Goal: Transaction & Acquisition: Download file/media

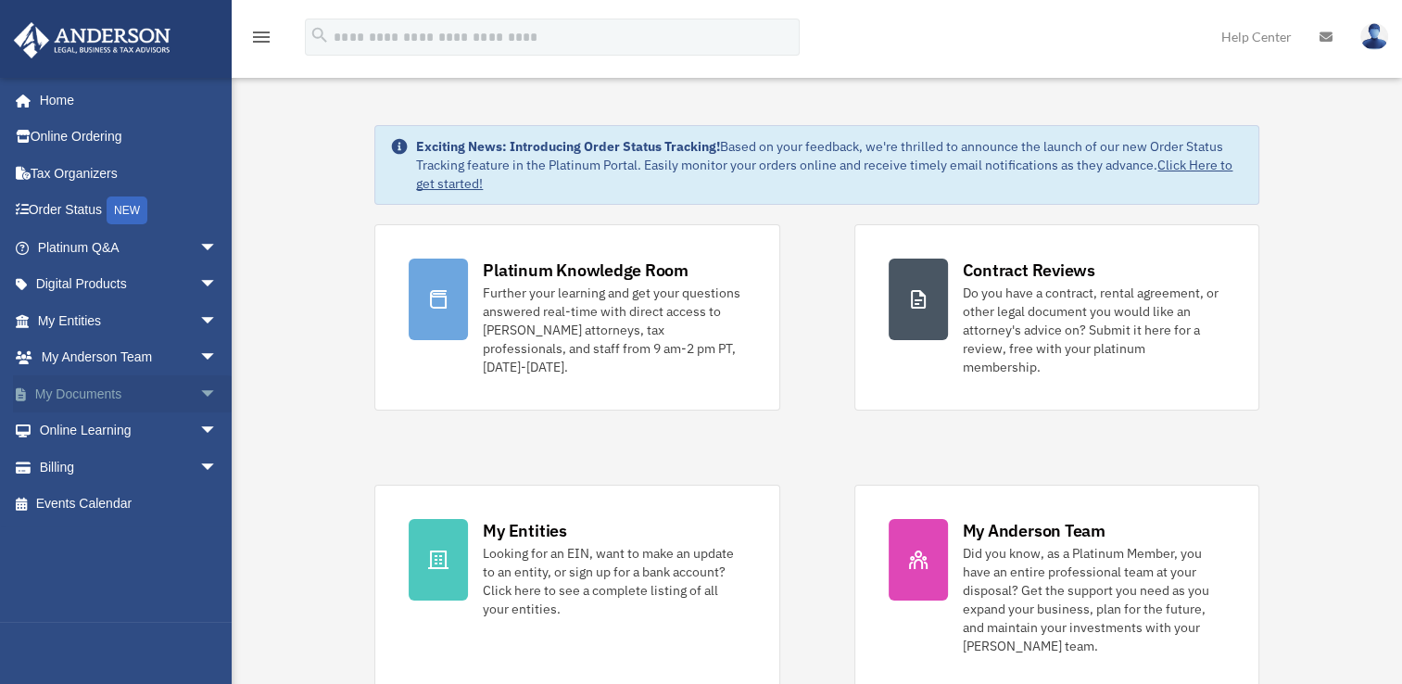
click at [199, 385] on span "arrow_drop_down" at bounding box center [217, 394] width 37 height 38
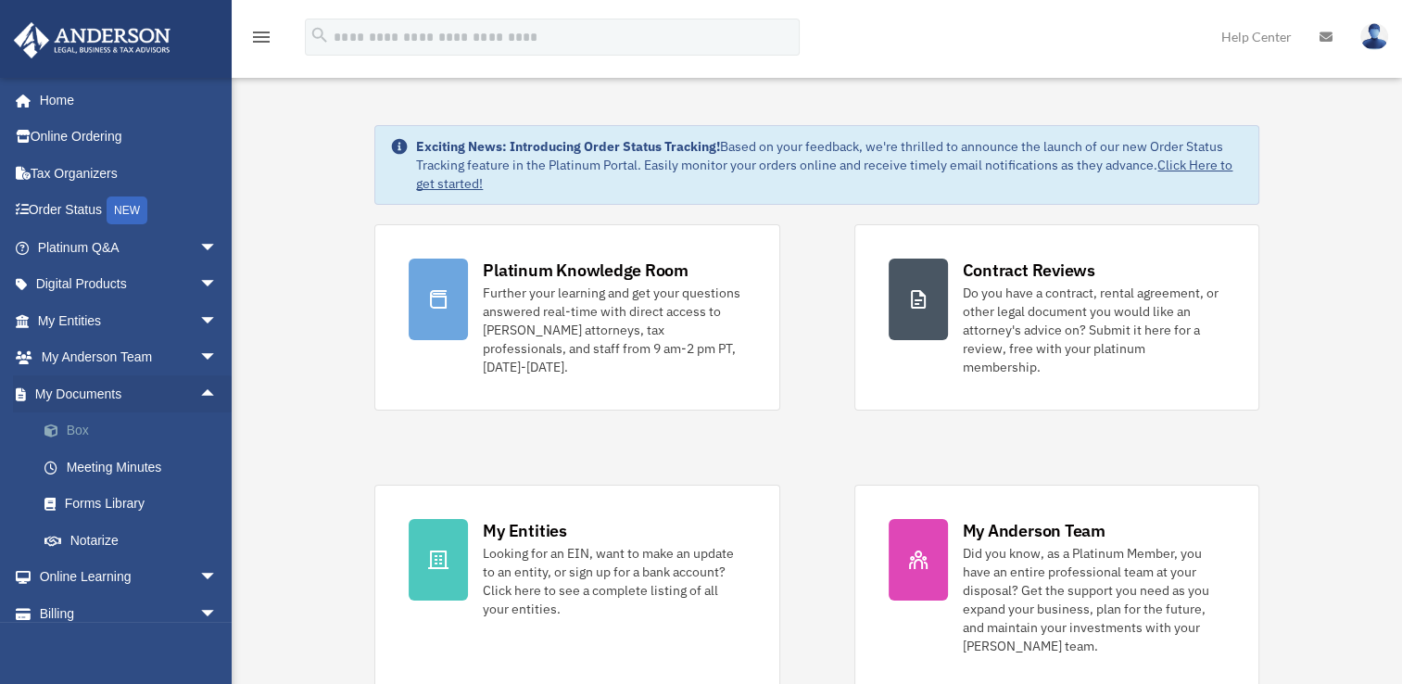
click at [107, 423] on link "Box" at bounding box center [136, 430] width 220 height 37
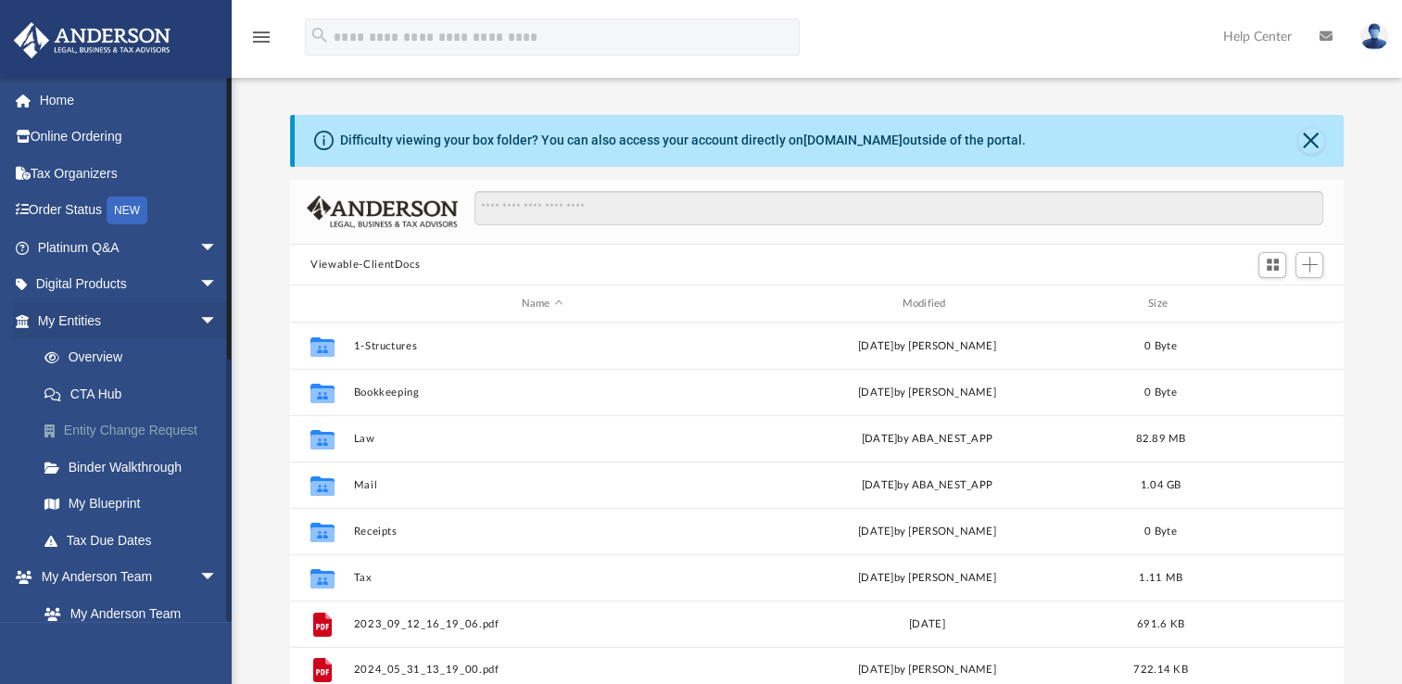
scroll to position [407, 1039]
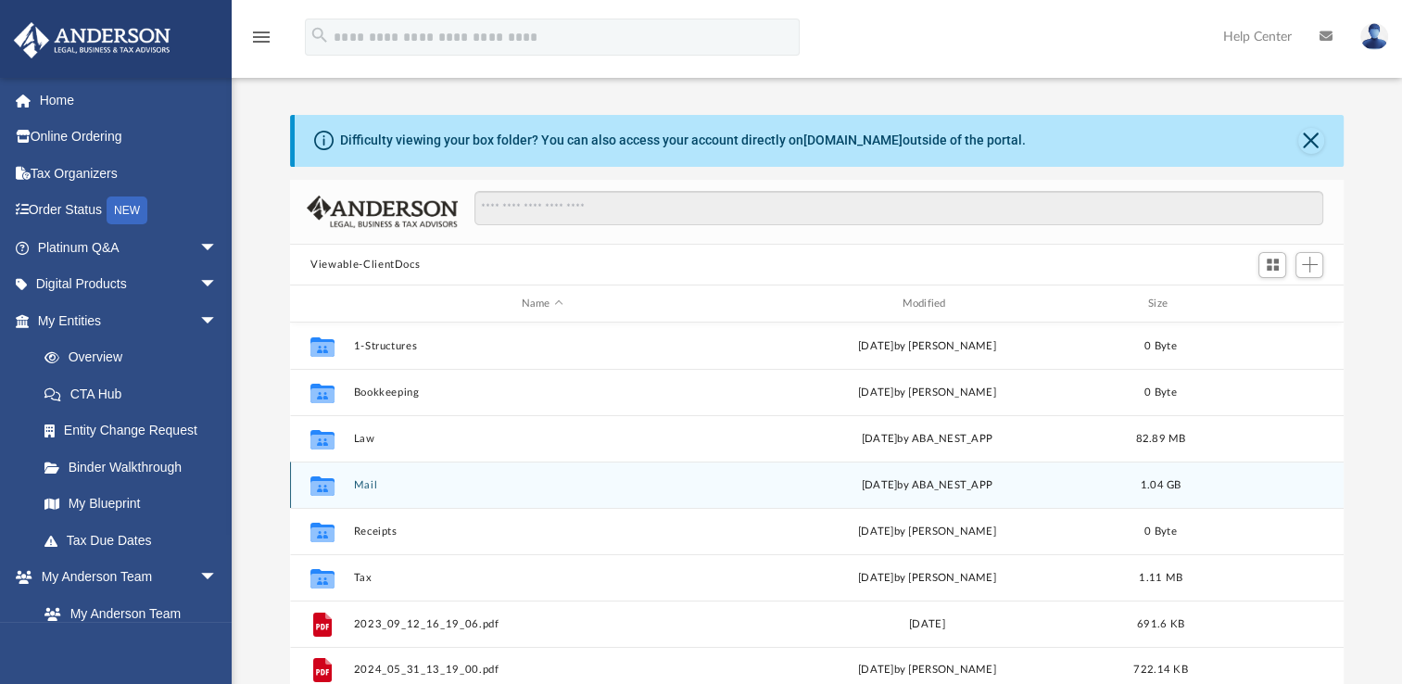
click at [362, 481] on button "Mail" at bounding box center [542, 485] width 377 height 12
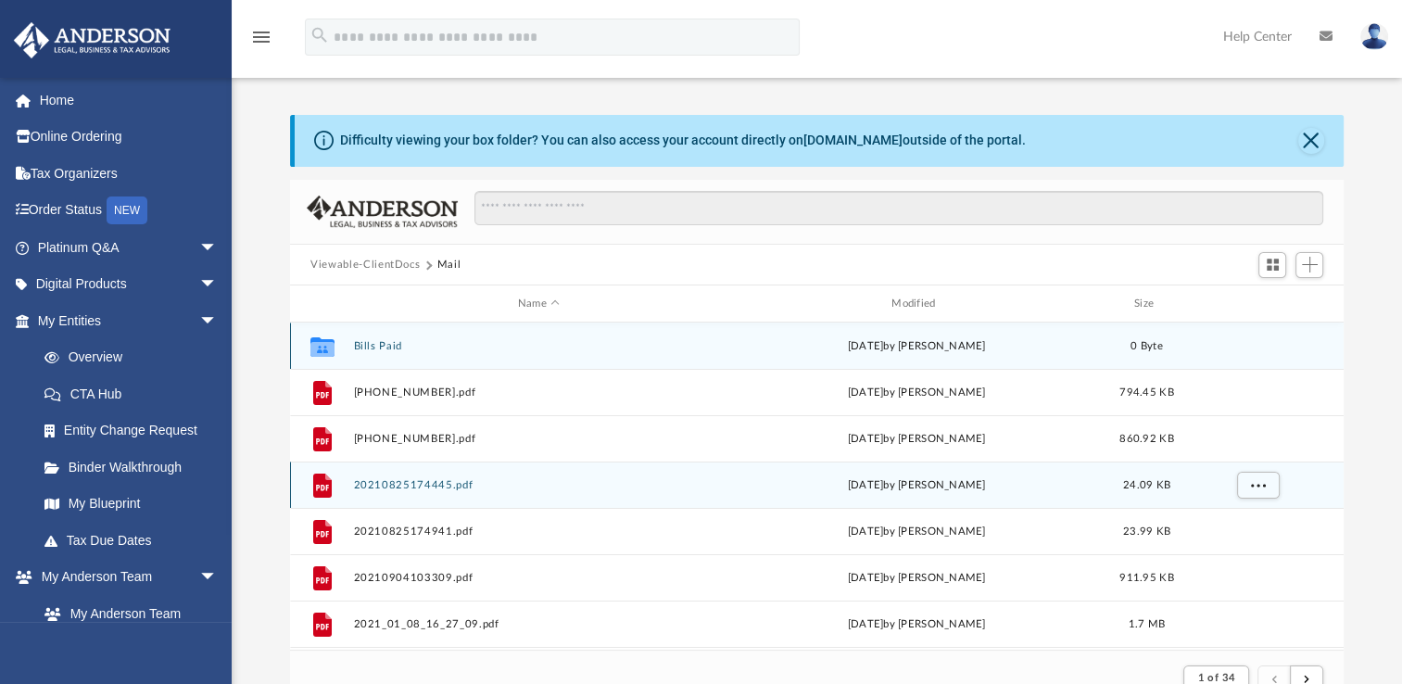
scroll to position [350, 1039]
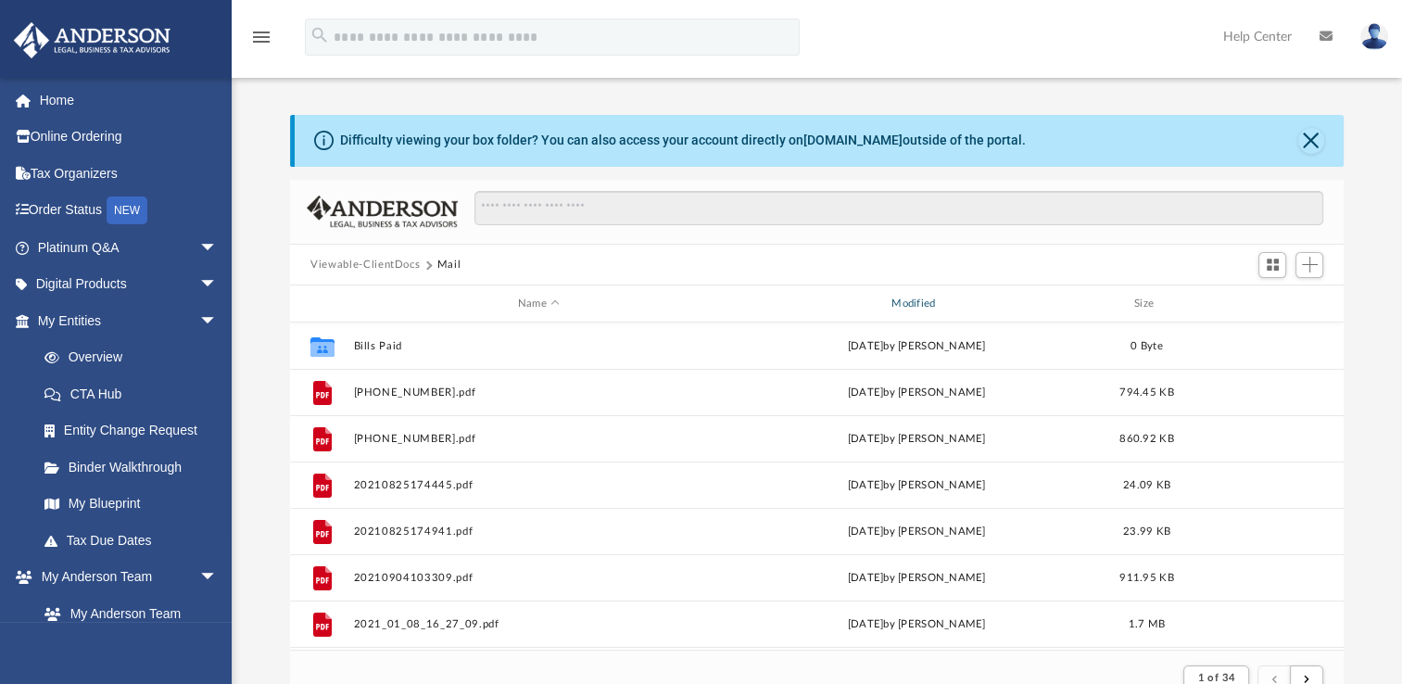
click at [926, 298] on div "Modified" at bounding box center [916, 304] width 371 height 17
click at [914, 294] on div "Name Modified Size" at bounding box center [817, 303] width 1054 height 37
click at [920, 308] on div "Modified" at bounding box center [916, 304] width 371 height 17
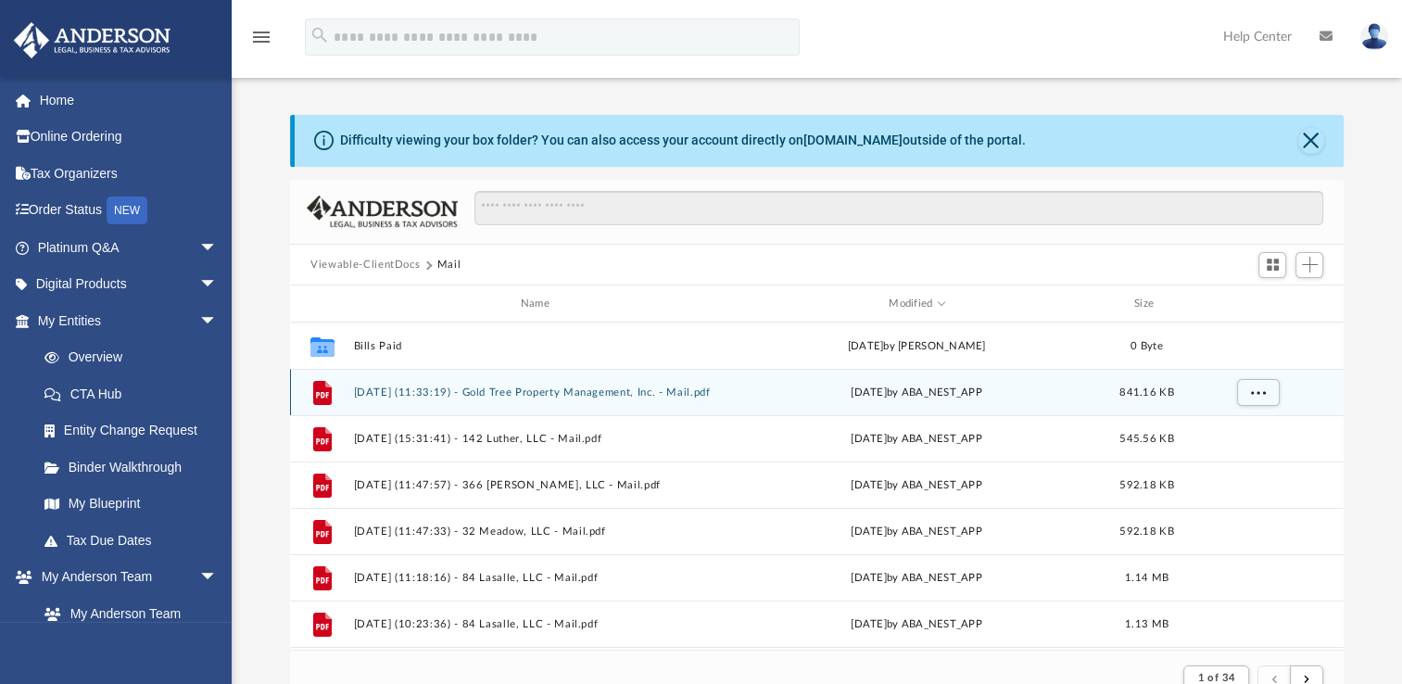
click at [637, 392] on button "[DATE] (11:33:19) - Gold Tree Property Management, Inc. - Mail.pdf" at bounding box center [539, 392] width 370 height 12
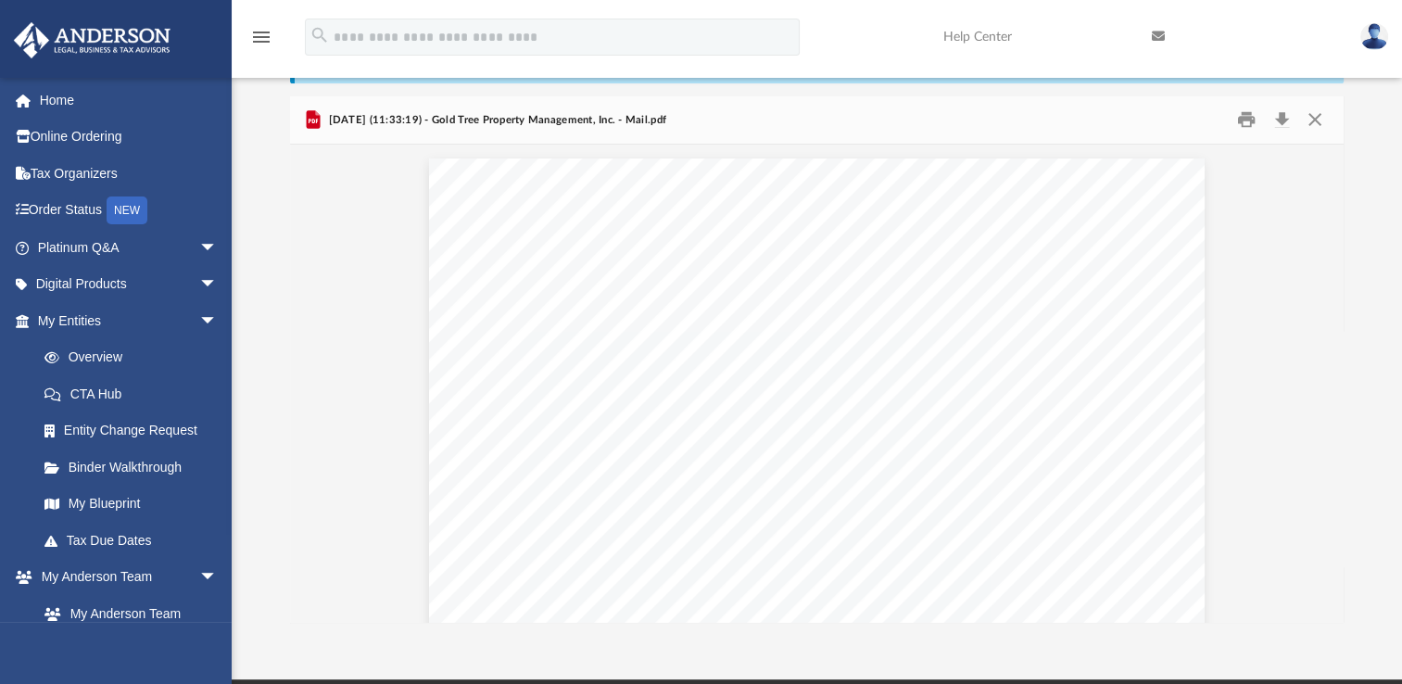
scroll to position [58, 0]
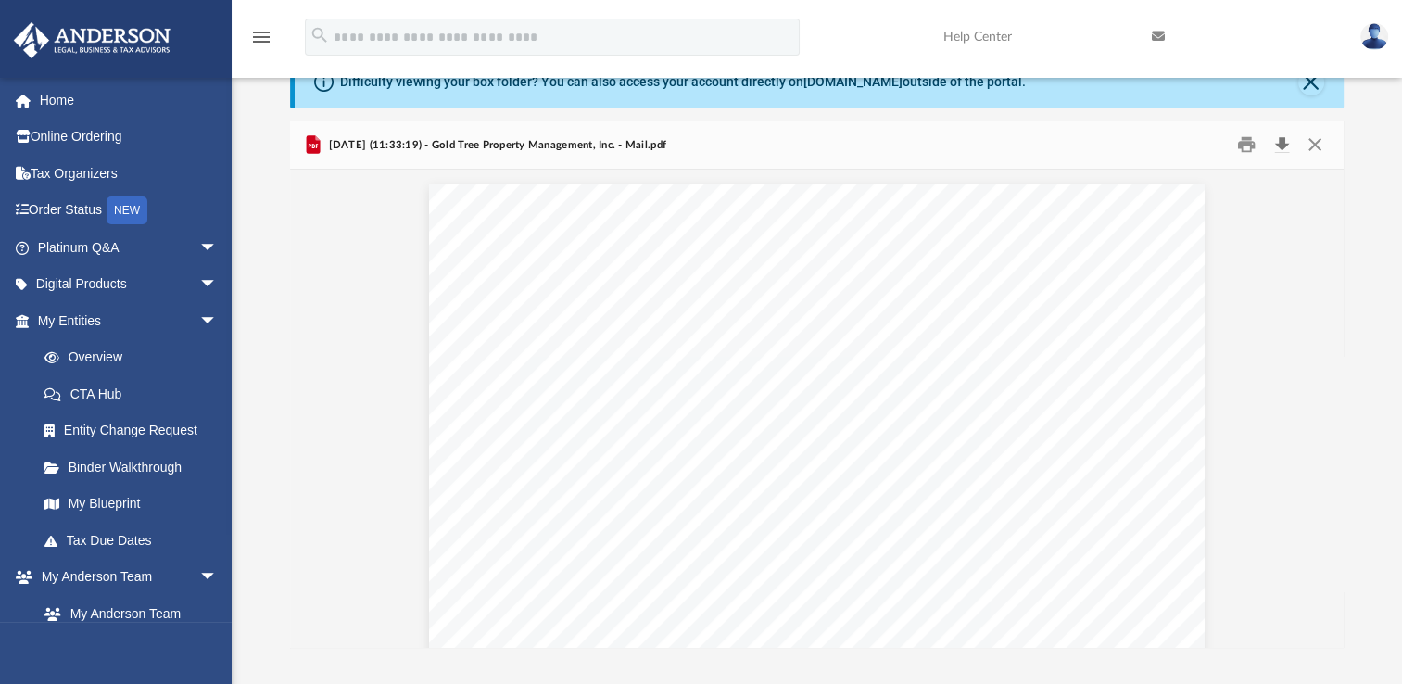
click at [1279, 140] on button "Download" at bounding box center [1281, 145] width 33 height 29
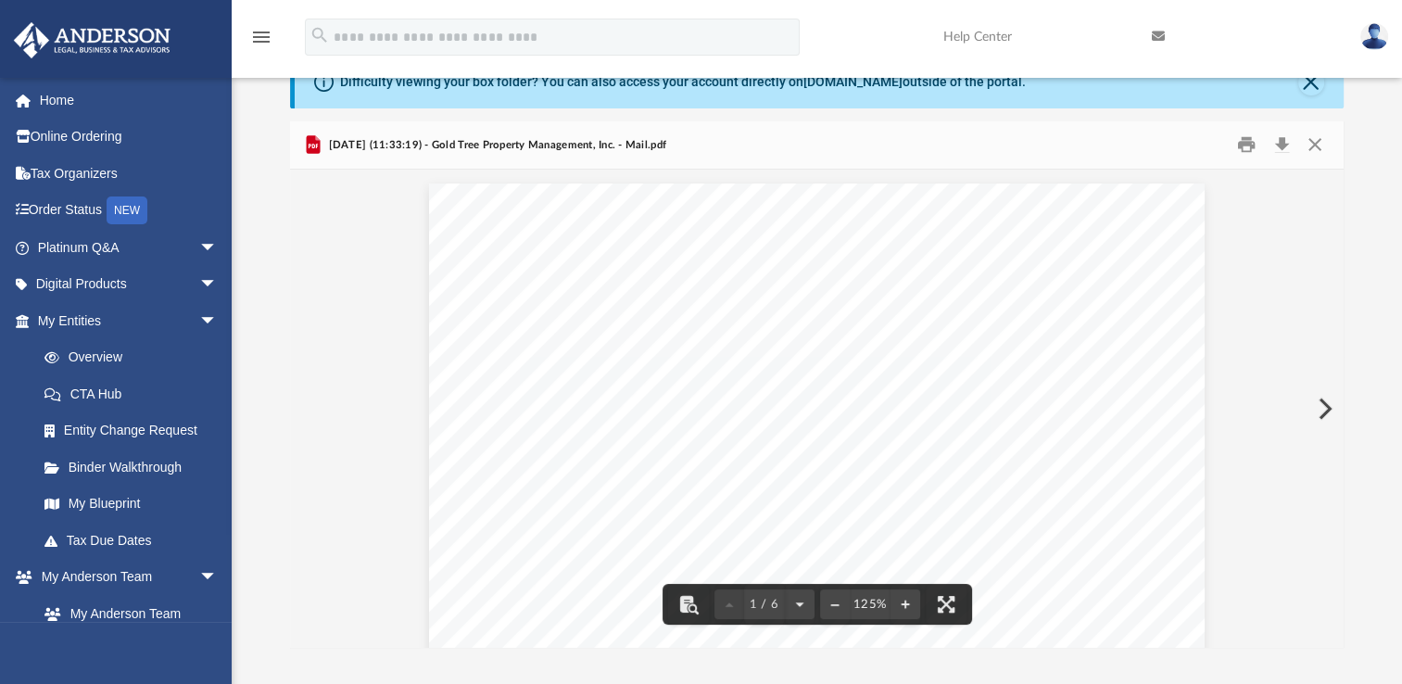
click at [1325, 419] on button "Preview" at bounding box center [1323, 409] width 41 height 52
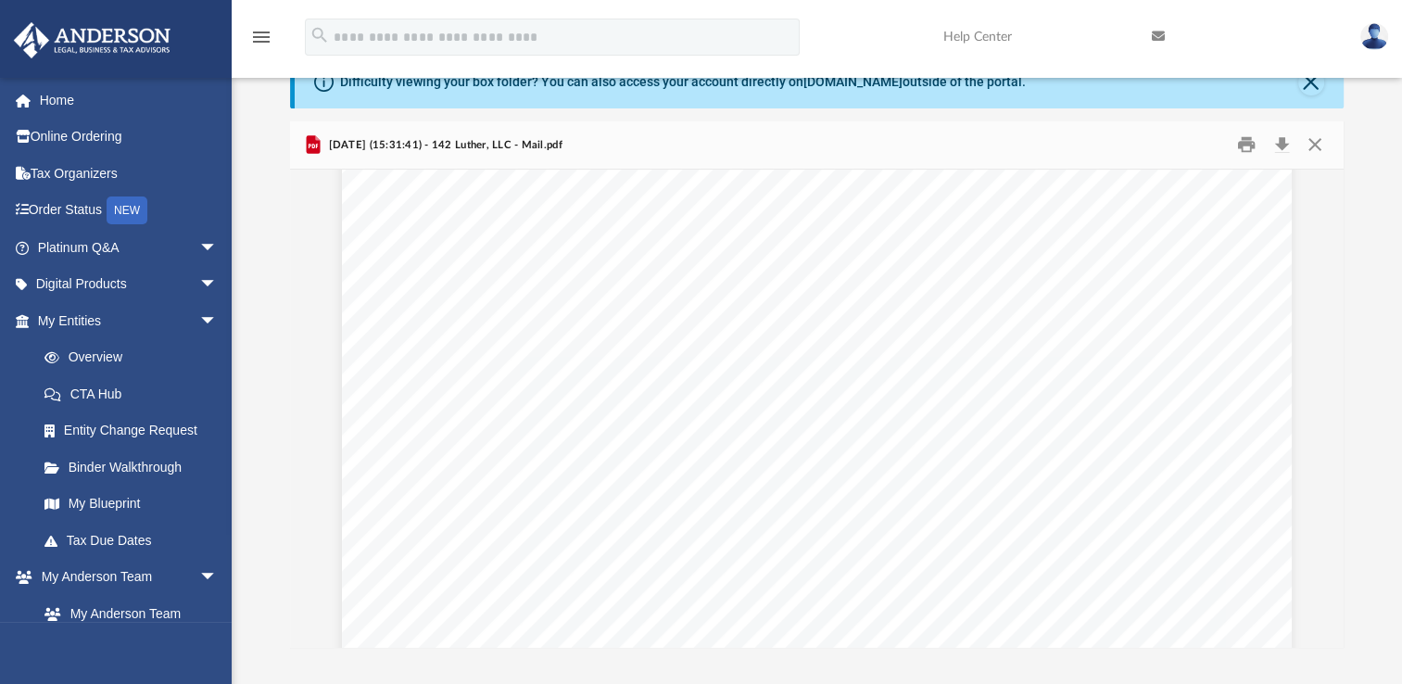
scroll to position [161, 0]
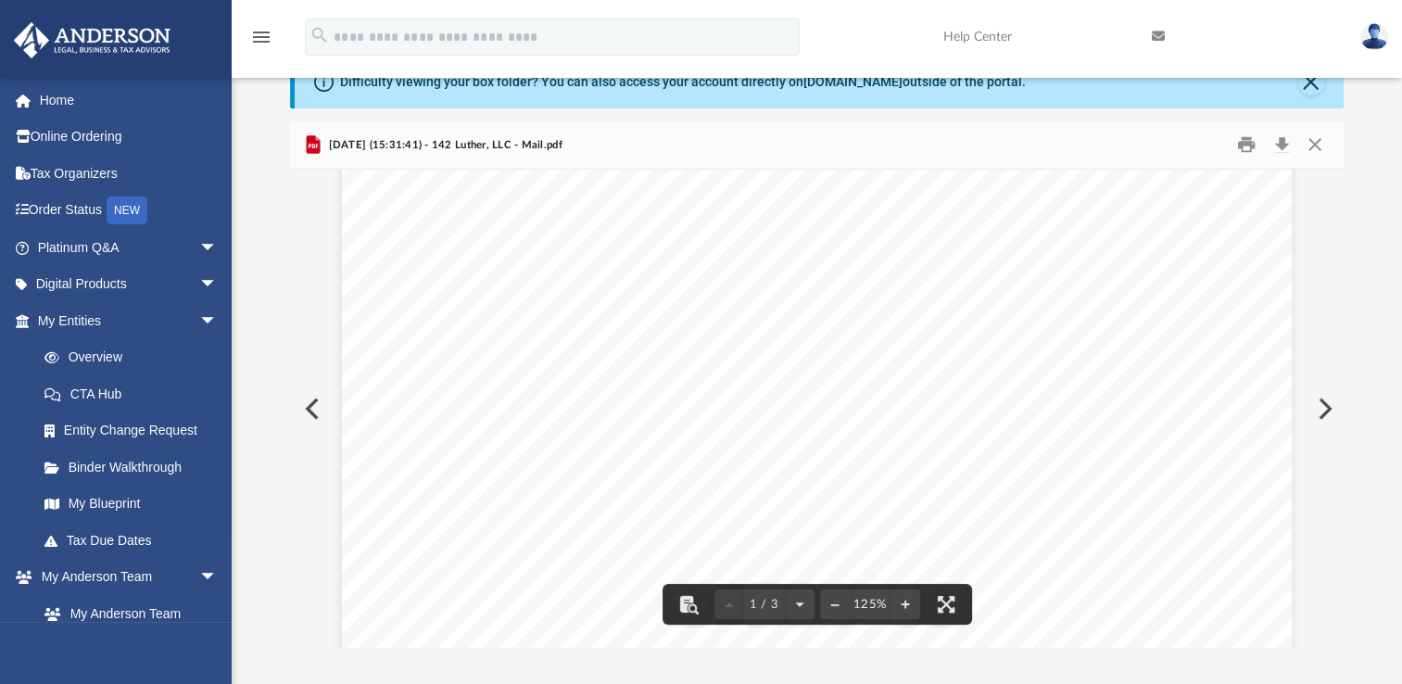
click at [1327, 408] on button "Preview" at bounding box center [1323, 409] width 41 height 52
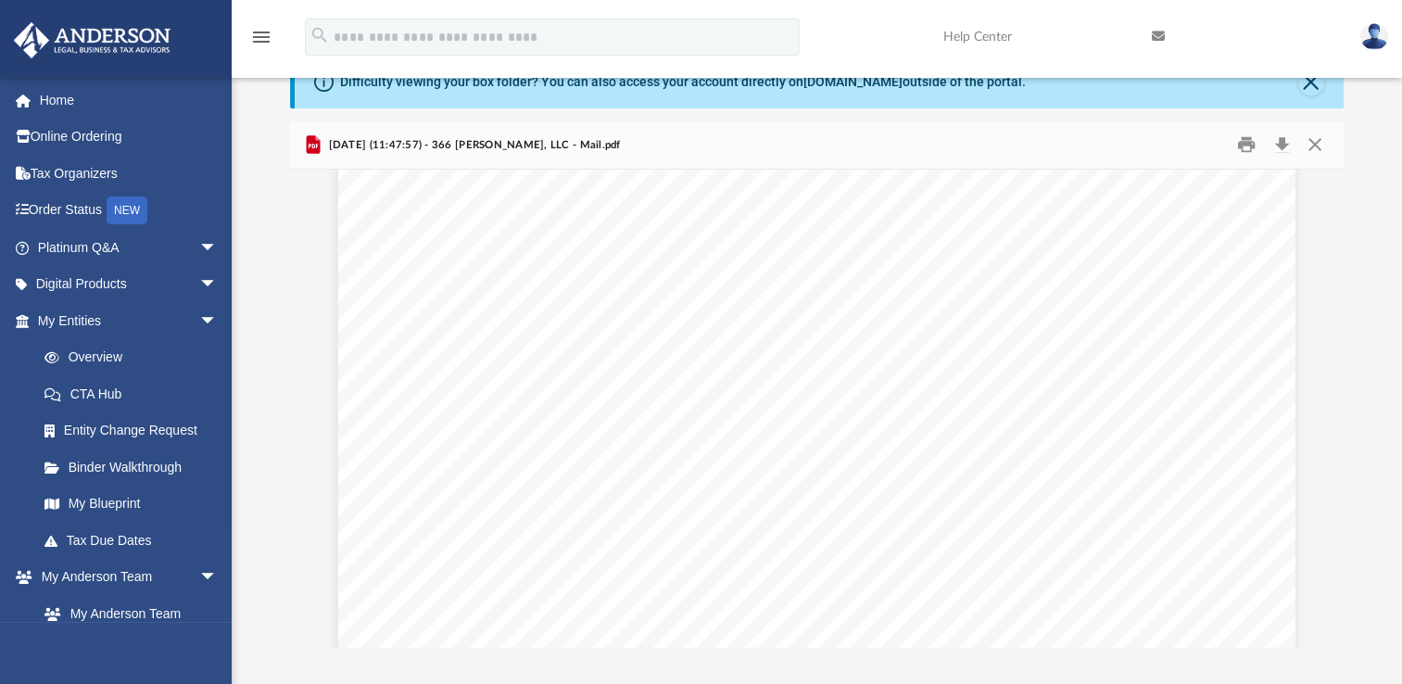
scroll to position [0, 0]
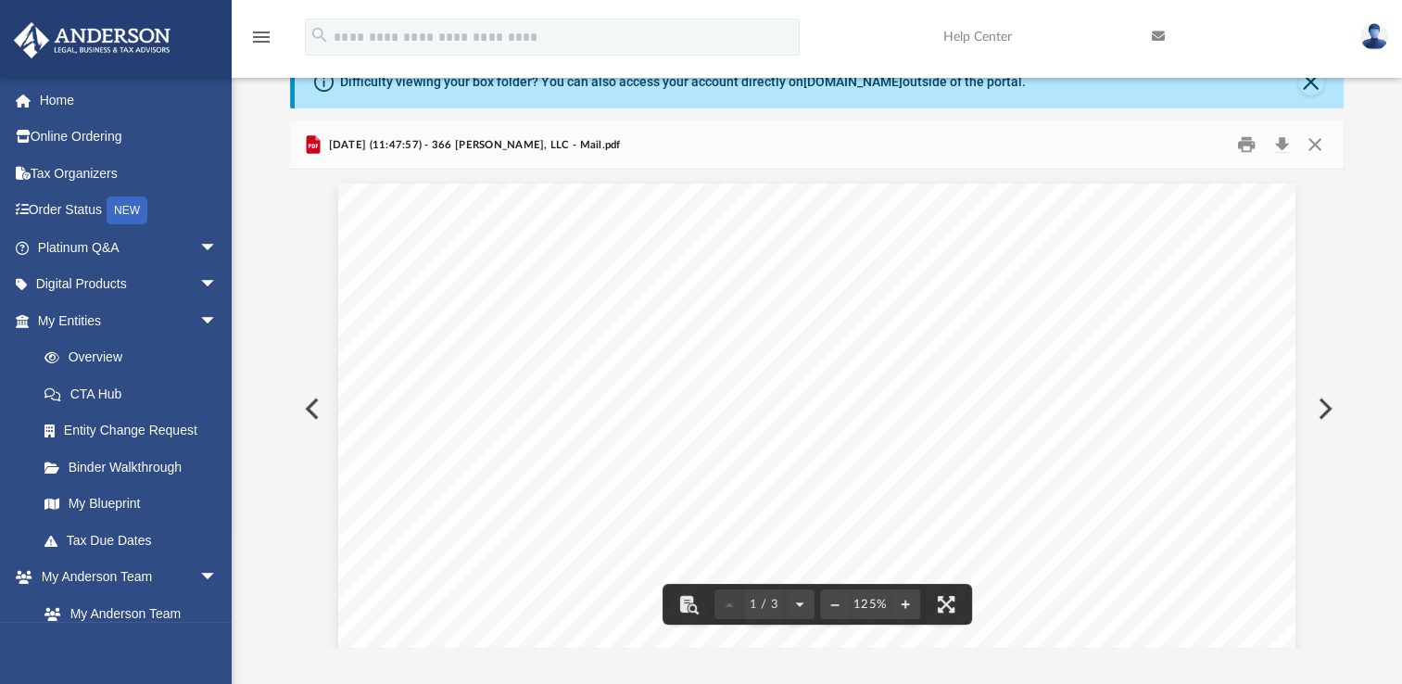
click at [1332, 404] on button "Preview" at bounding box center [1323, 409] width 41 height 52
click at [298, 410] on button "Preview" at bounding box center [310, 409] width 41 height 52
click at [1327, 408] on button "Preview" at bounding box center [1323, 409] width 41 height 52
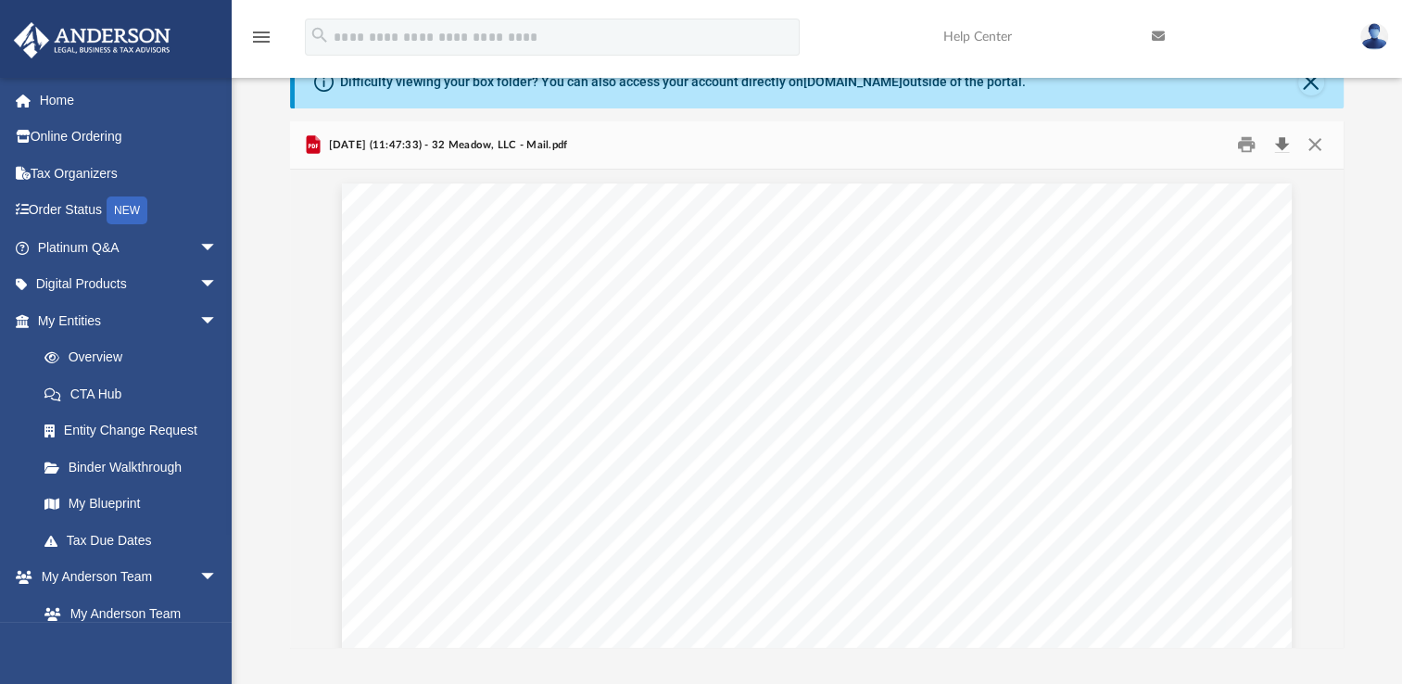
click at [1284, 143] on button "Download" at bounding box center [1281, 145] width 33 height 29
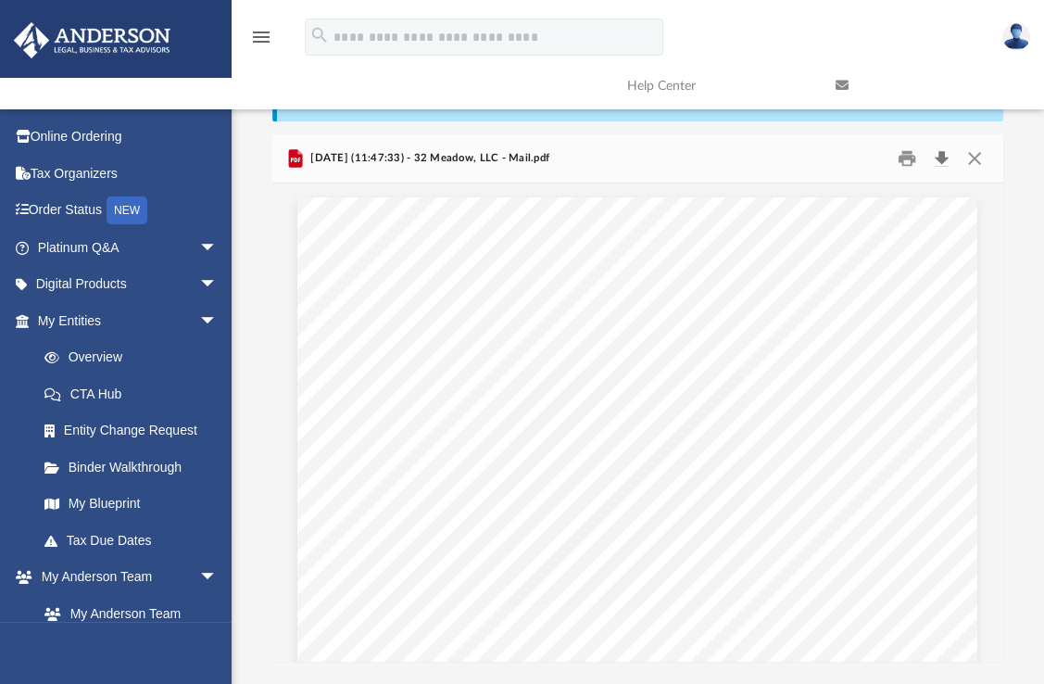
scroll to position [15, 15]
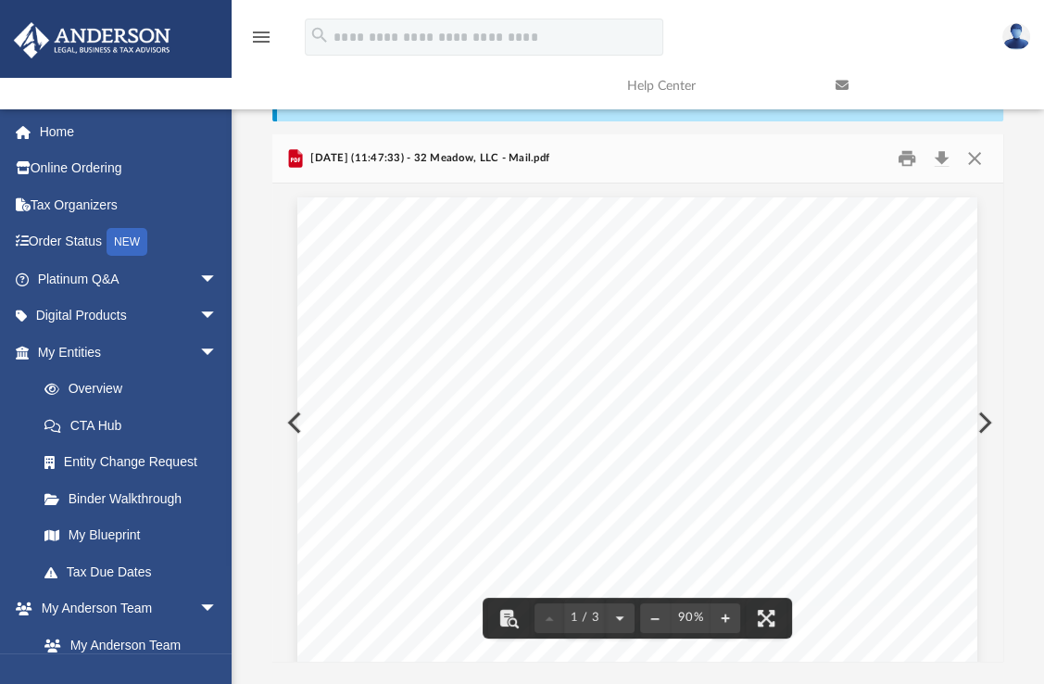
drag, startPoint x: 729, startPoint y: 238, endPoint x: 666, endPoint y: 236, distance: 63.0
click at [666, 236] on div "Page 1" at bounding box center [637, 633] width 680 height 873
click at [979, 431] on button "Preview" at bounding box center [983, 423] width 41 height 52
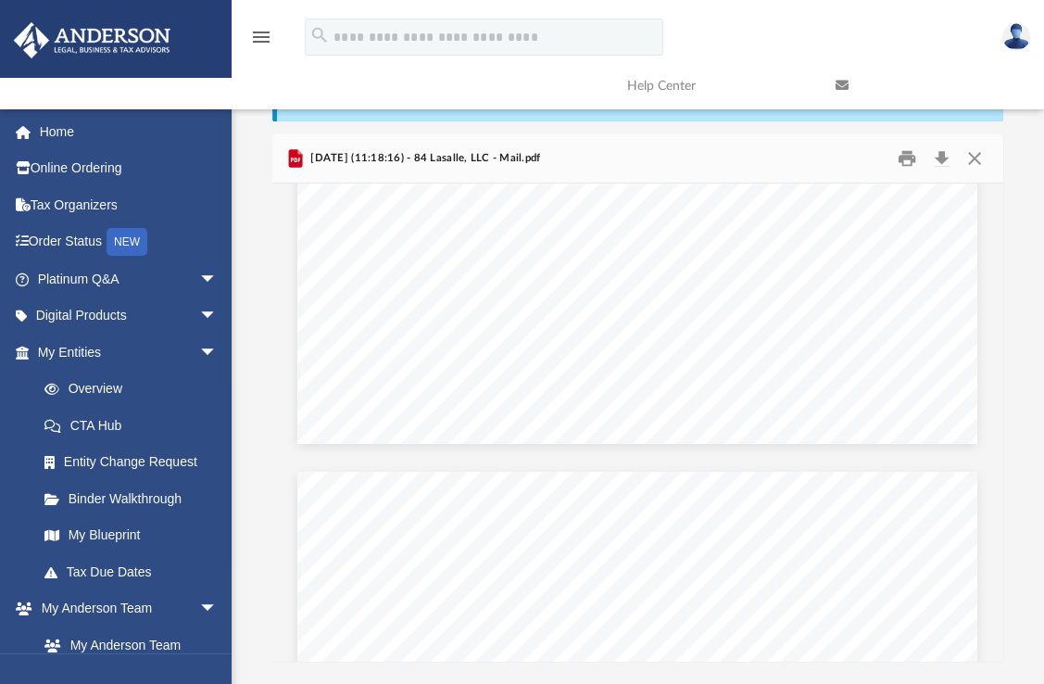
scroll to position [625, 0]
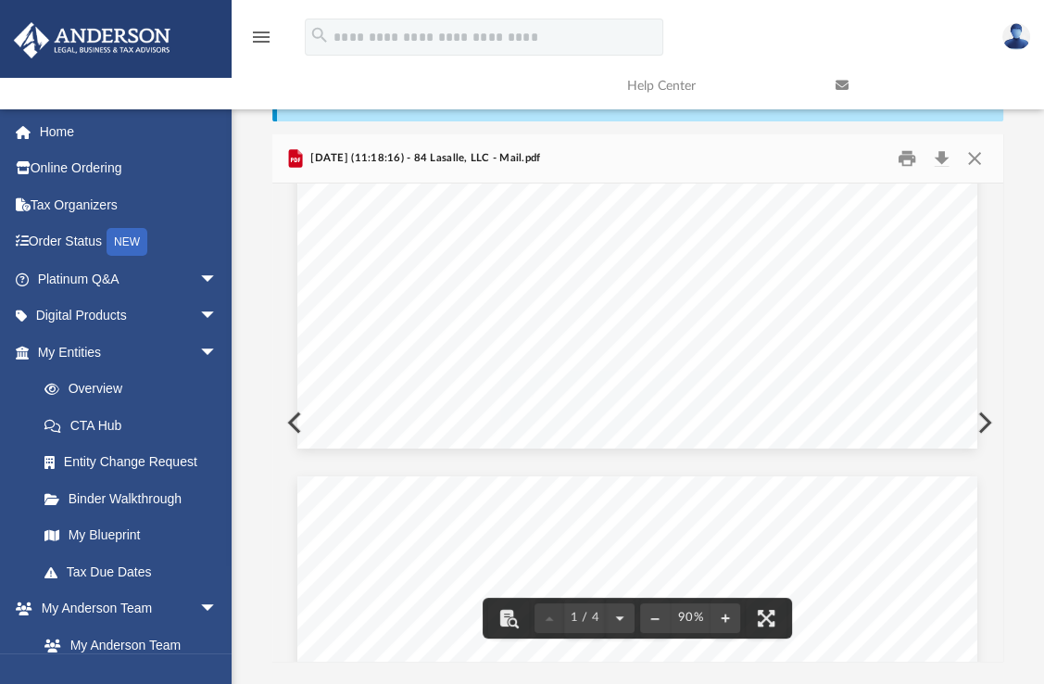
click at [979, 426] on button "Preview" at bounding box center [983, 423] width 41 height 52
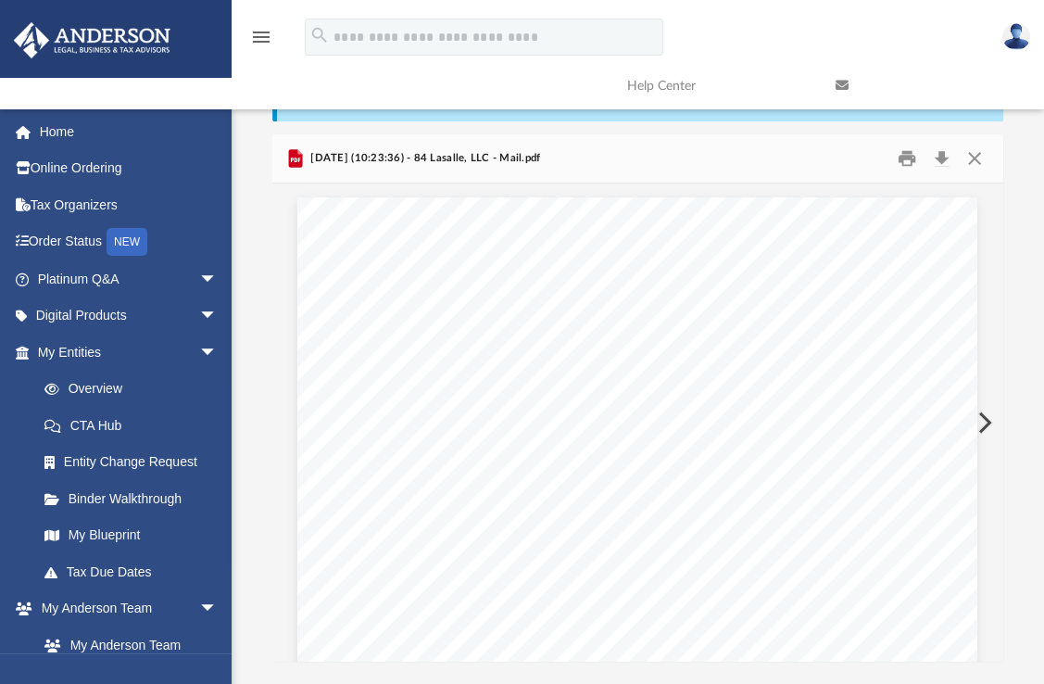
click at [980, 426] on button "Preview" at bounding box center [983, 423] width 41 height 52
